Goal: Information Seeking & Learning: Learn about a topic

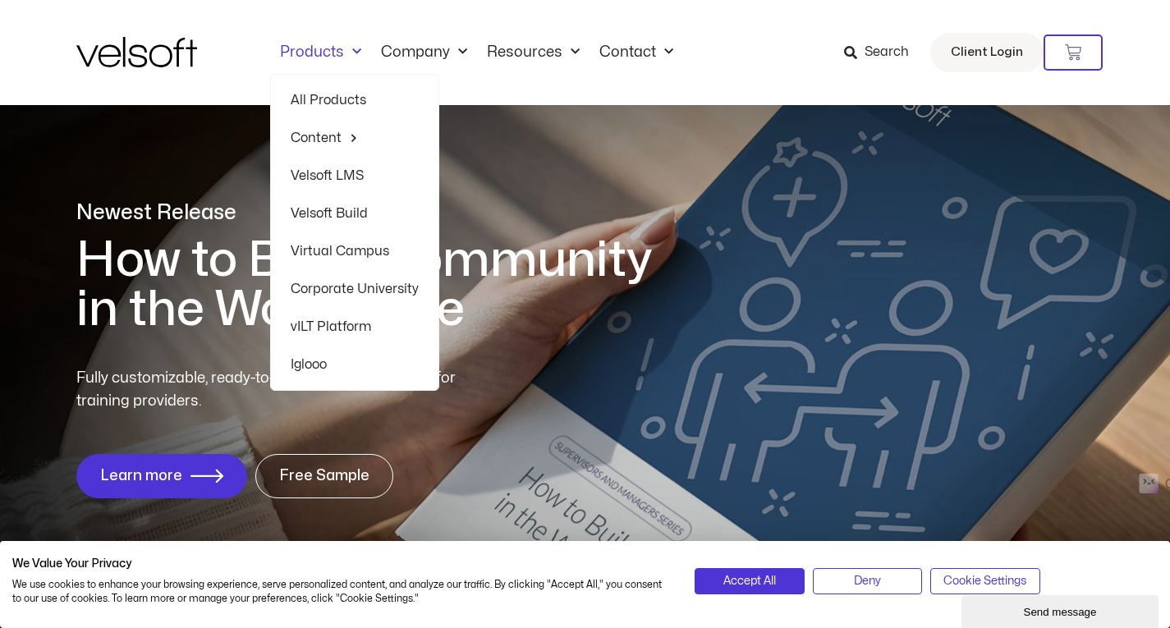
click at [309, 95] on link "All Products" at bounding box center [355, 100] width 128 height 38
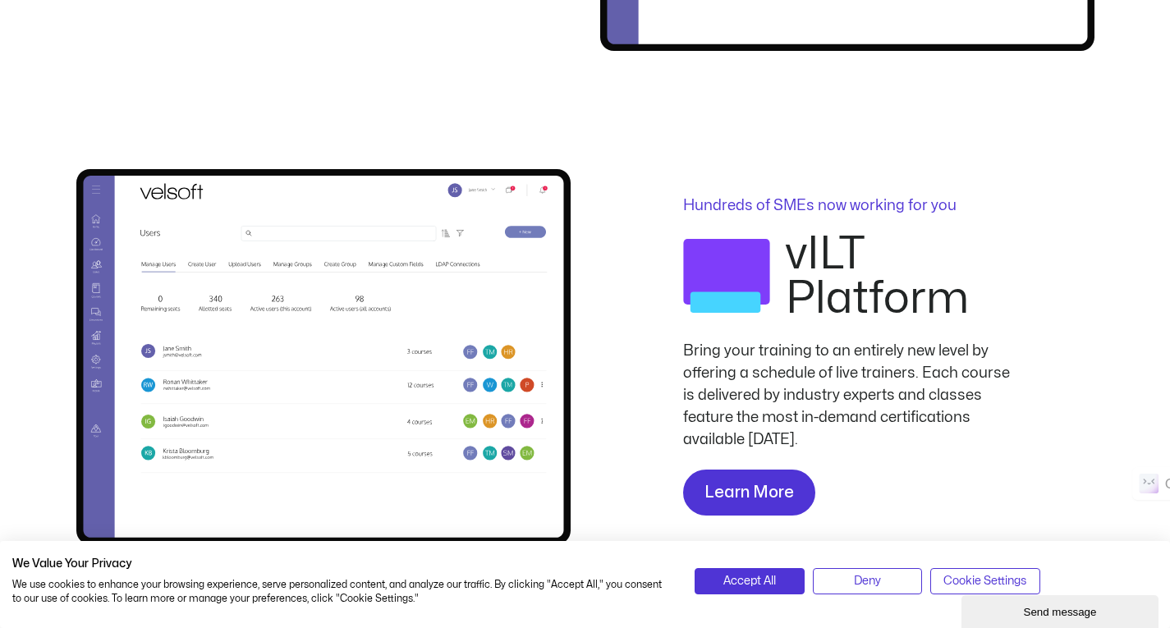
scroll to position [1477, 0]
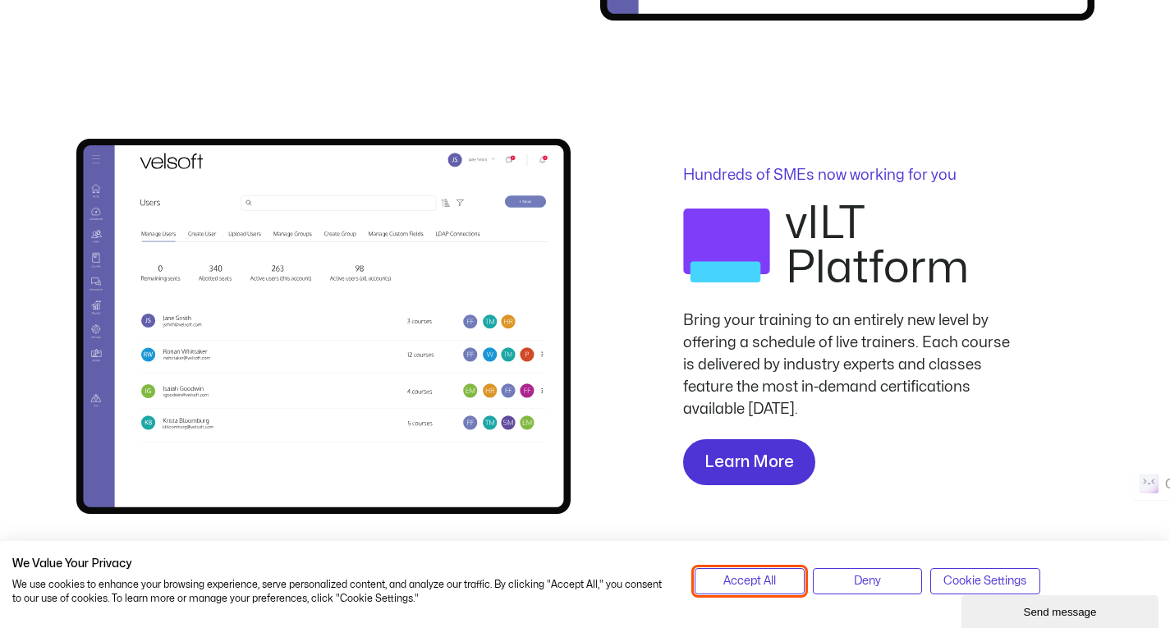
click at [740, 584] on span "Accept All" at bounding box center [749, 581] width 53 height 18
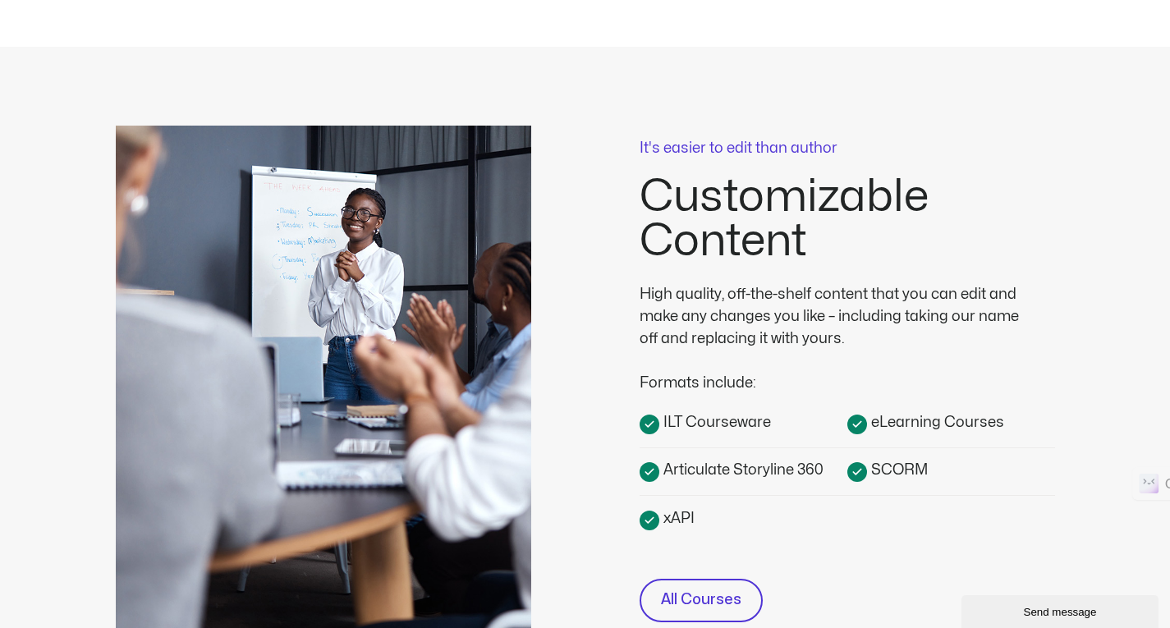
scroll to position [328, 0]
click at [888, 468] on span "SCORM" at bounding box center [897, 469] width 61 height 22
